Goal: Understand process/instructions: Learn about a topic

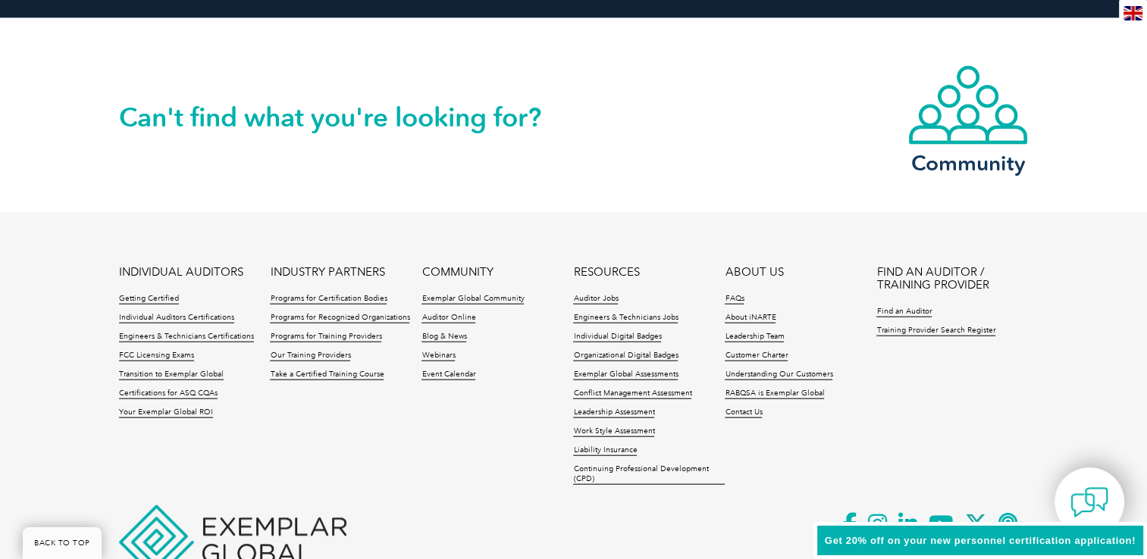
scroll to position [3561, 0]
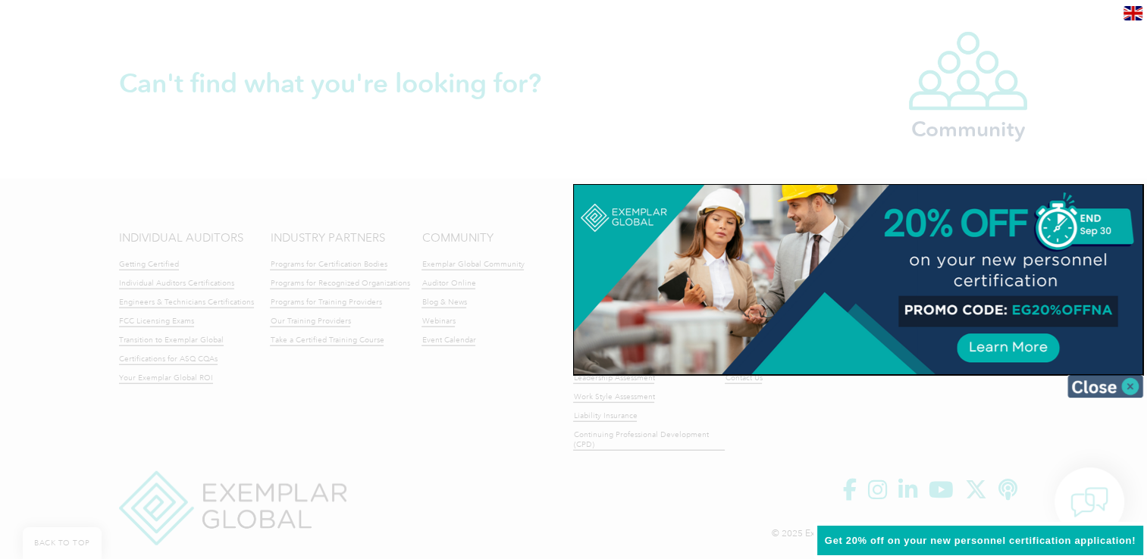
click at [1123, 380] on img at bounding box center [1105, 386] width 76 height 23
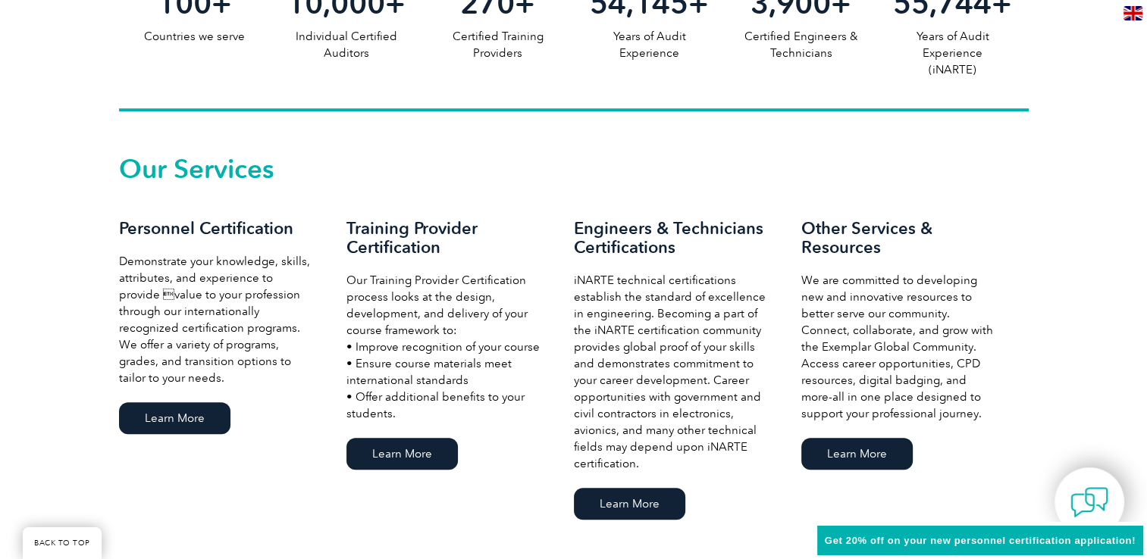
scroll to position [0, 0]
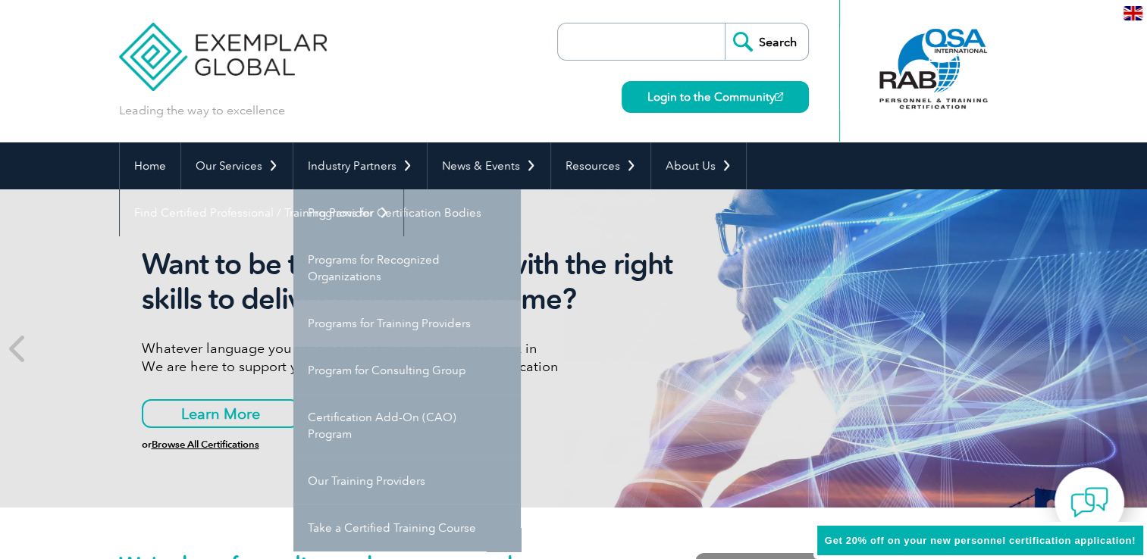
click at [393, 321] on link "Programs for Training Providers" at bounding box center [406, 323] width 227 height 47
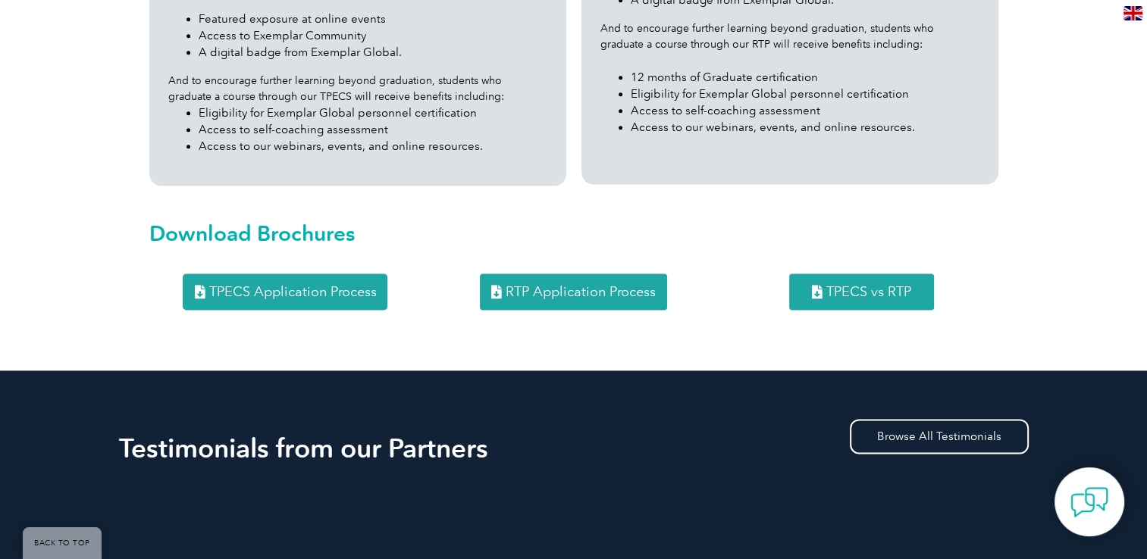
scroll to position [1963, 0]
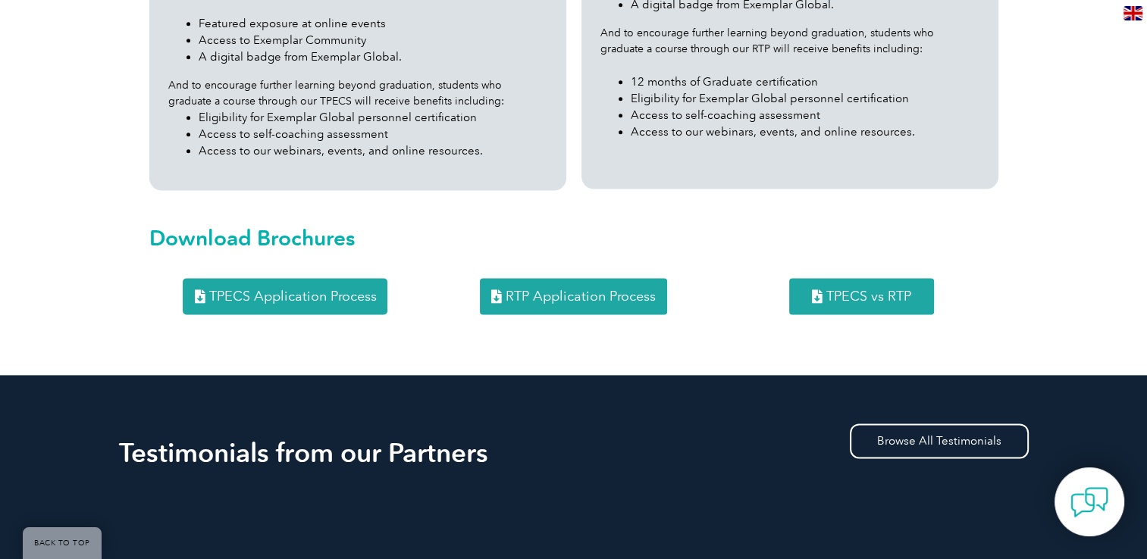
click at [303, 278] on link "TPECS Application Process" at bounding box center [285, 296] width 205 height 36
